Goal: Task Accomplishment & Management: Use online tool/utility

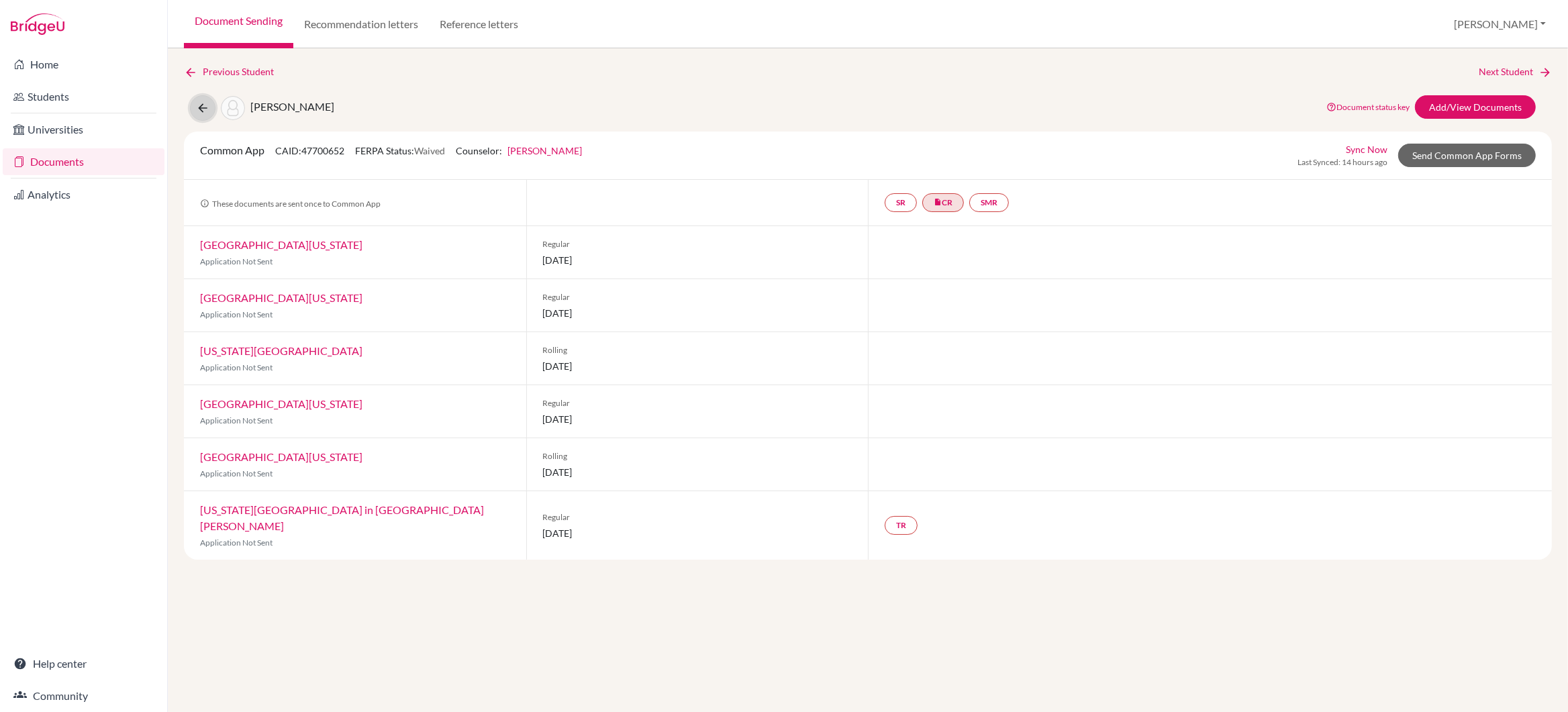
click at [202, 105] on icon at bounding box center [202, 108] width 14 height 14
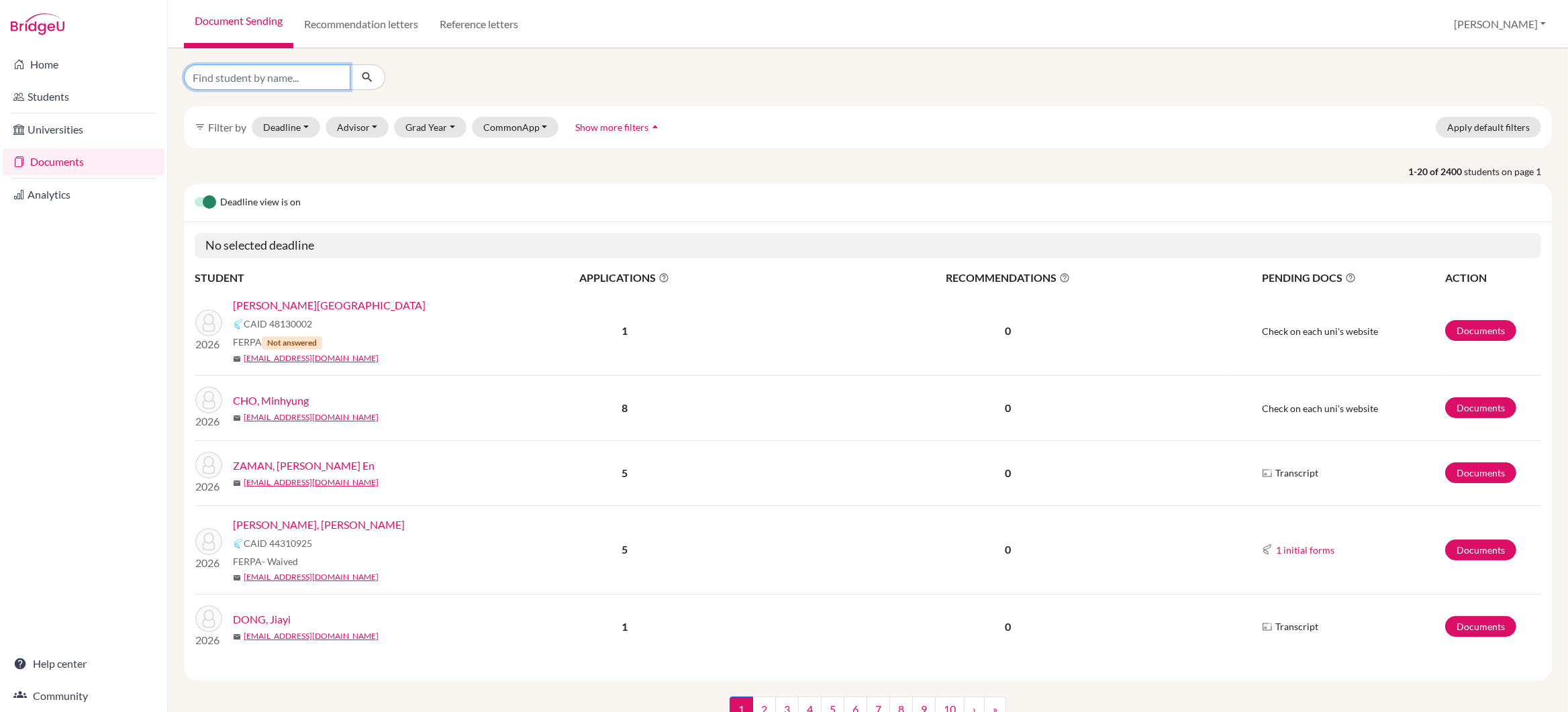
click at [218, 81] on input "Find student by name..." at bounding box center [267, 77] width 167 height 26
type input "tanishq"
click at [368, 76] on icon "submit" at bounding box center [367, 77] width 14 height 14
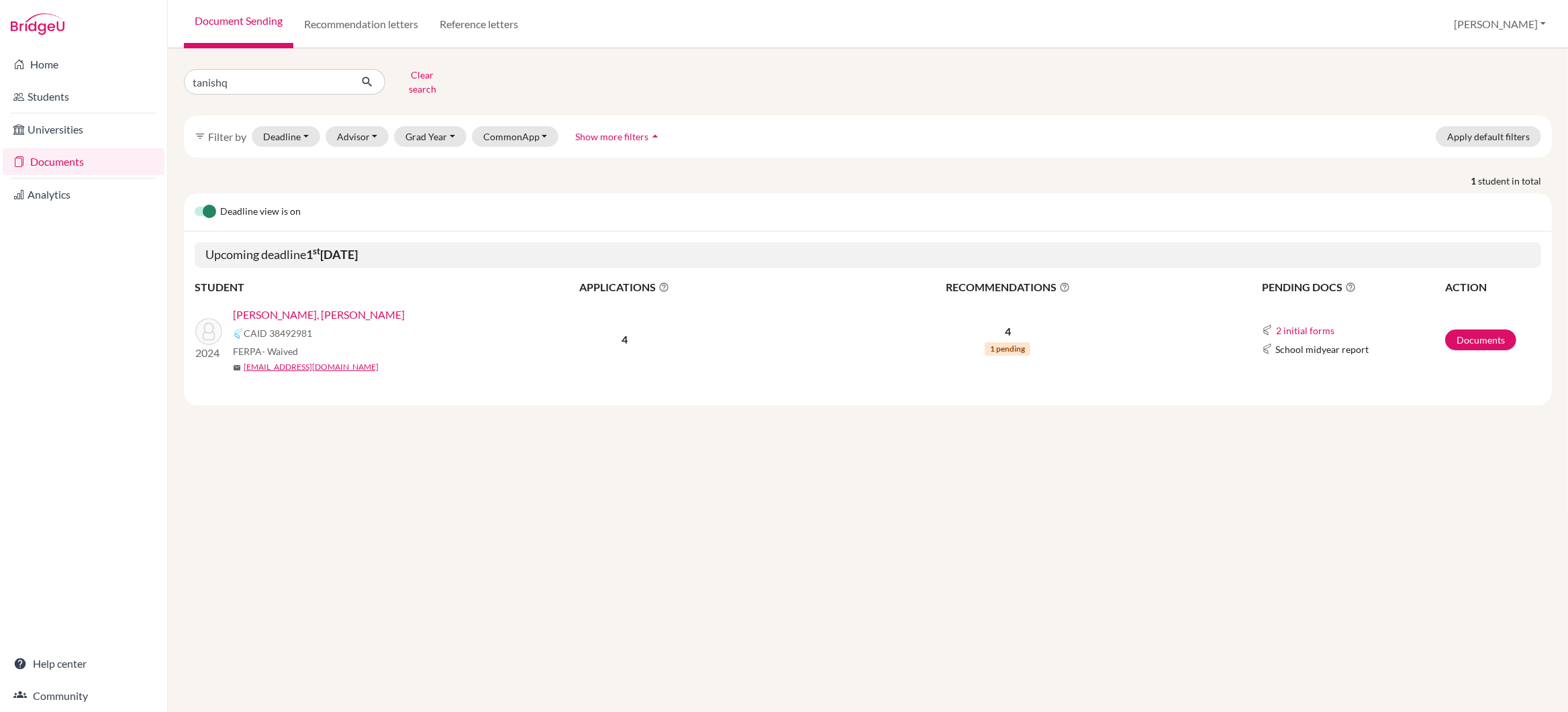
click at [309, 307] on link "TEJWANI, Tanishq Mukesh" at bounding box center [319, 315] width 172 height 16
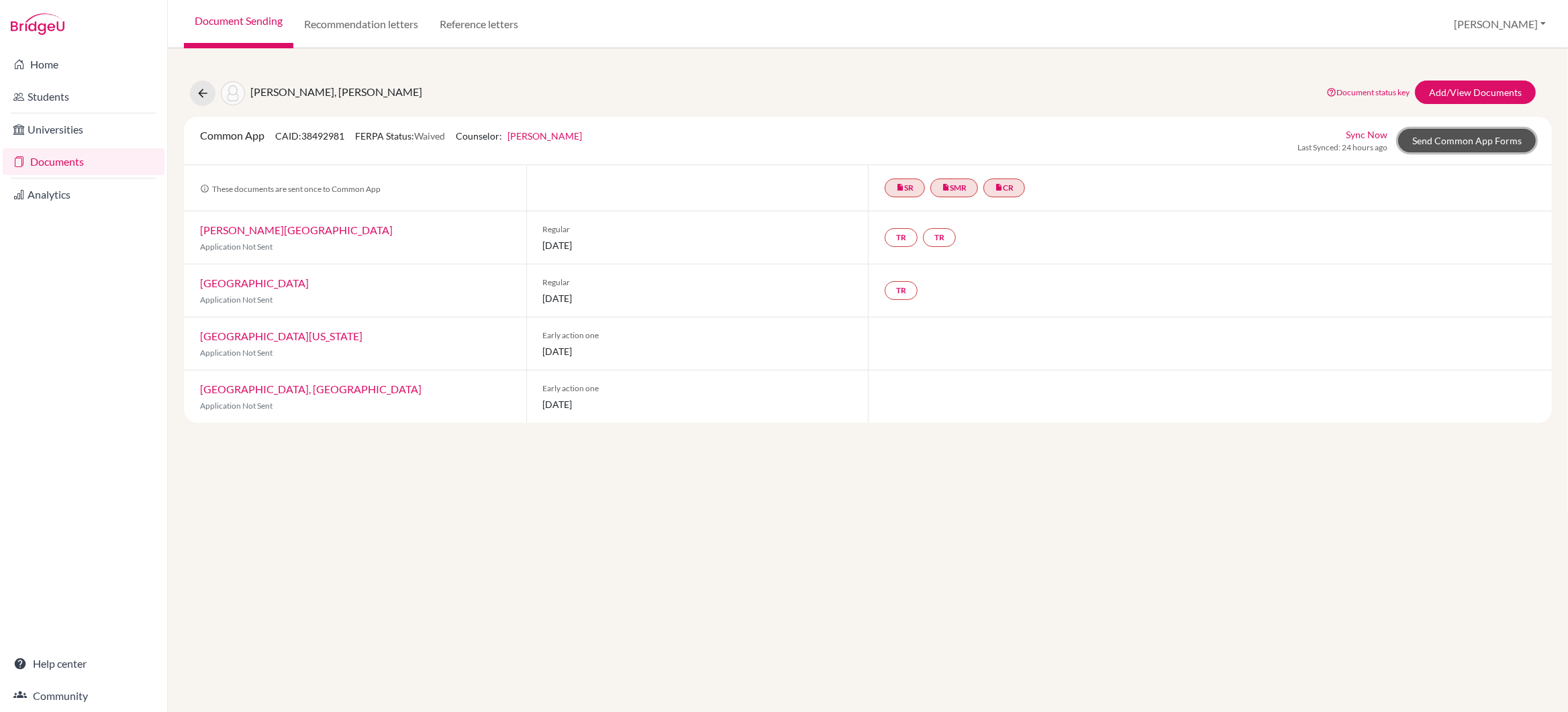
click at [1478, 140] on link "Send Common App Forms" at bounding box center [1466, 140] width 137 height 24
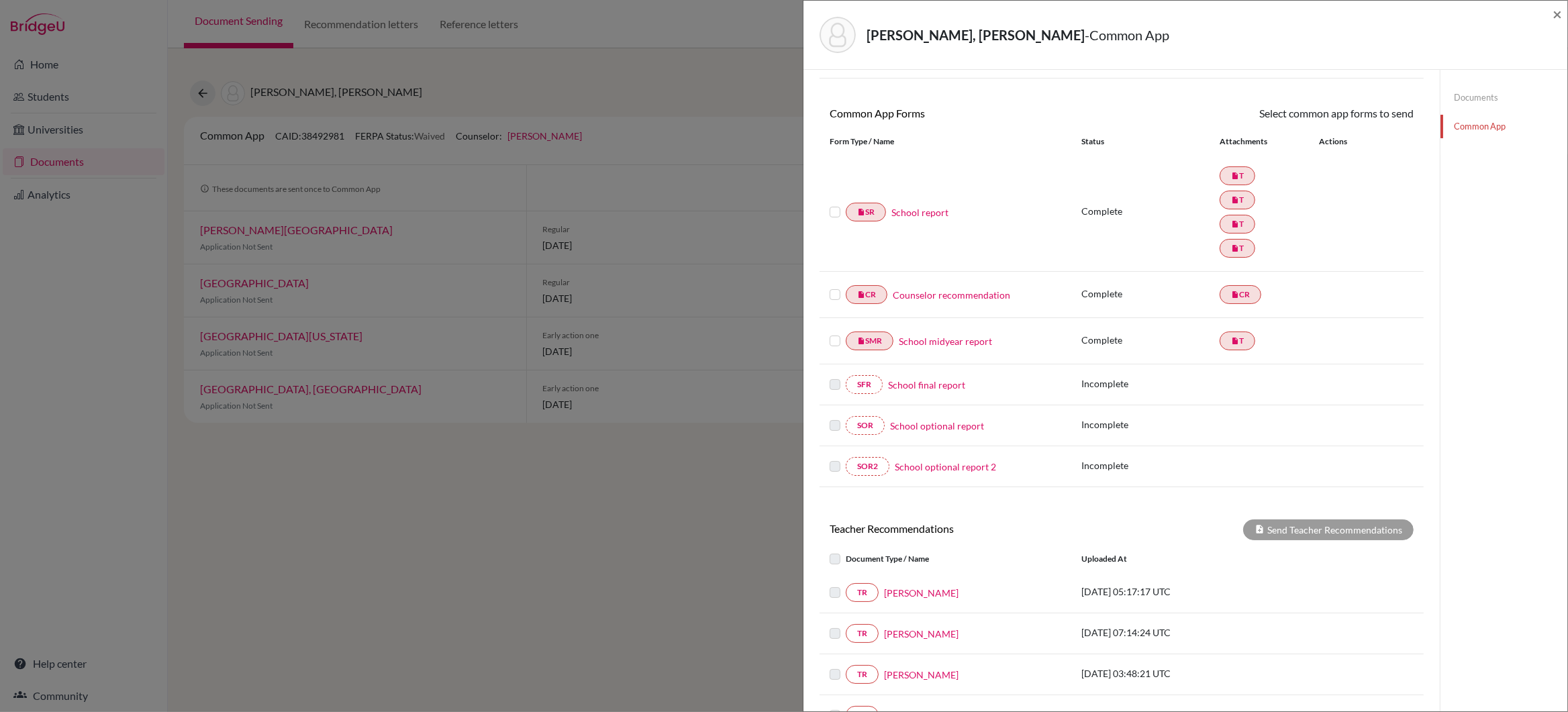
scroll to position [94, 0]
click at [1561, 16] on span "×" at bounding box center [1557, 14] width 9 height 20
